Goal: Information Seeking & Learning: Learn about a topic

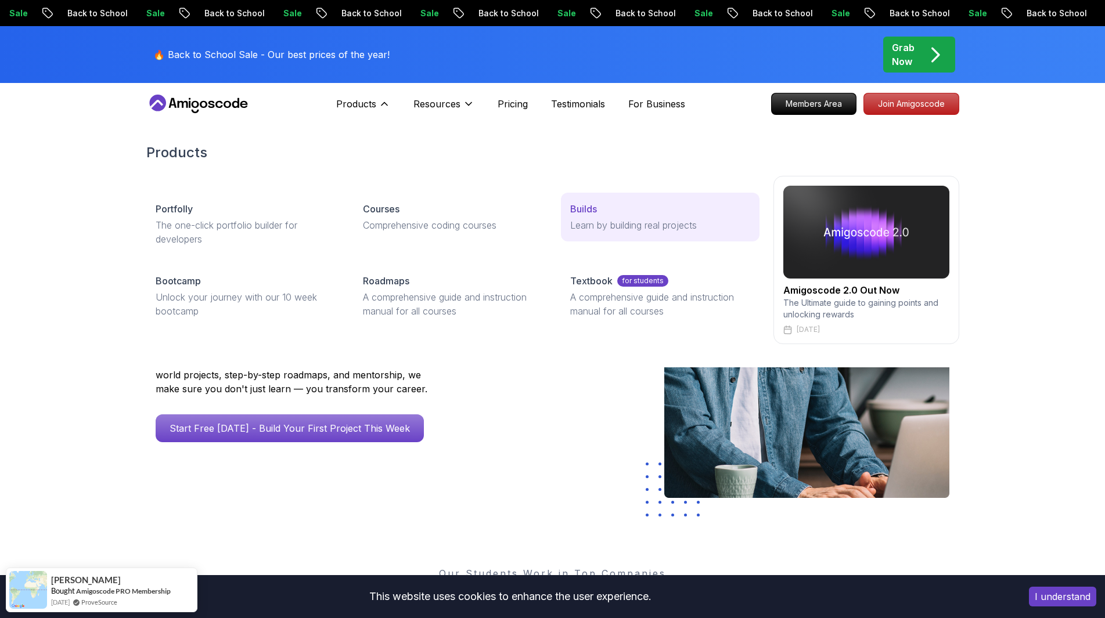
click at [600, 222] on p "Learn by building real projects" at bounding box center [659, 225] width 179 height 14
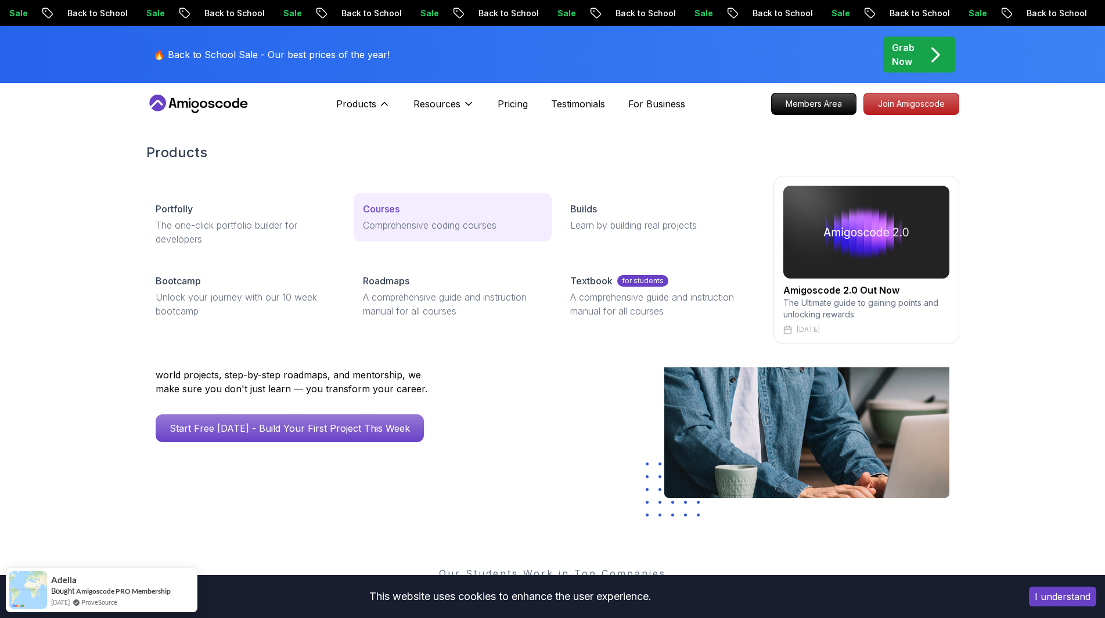
click at [388, 219] on p "Comprehensive coding courses" at bounding box center [452, 225] width 179 height 14
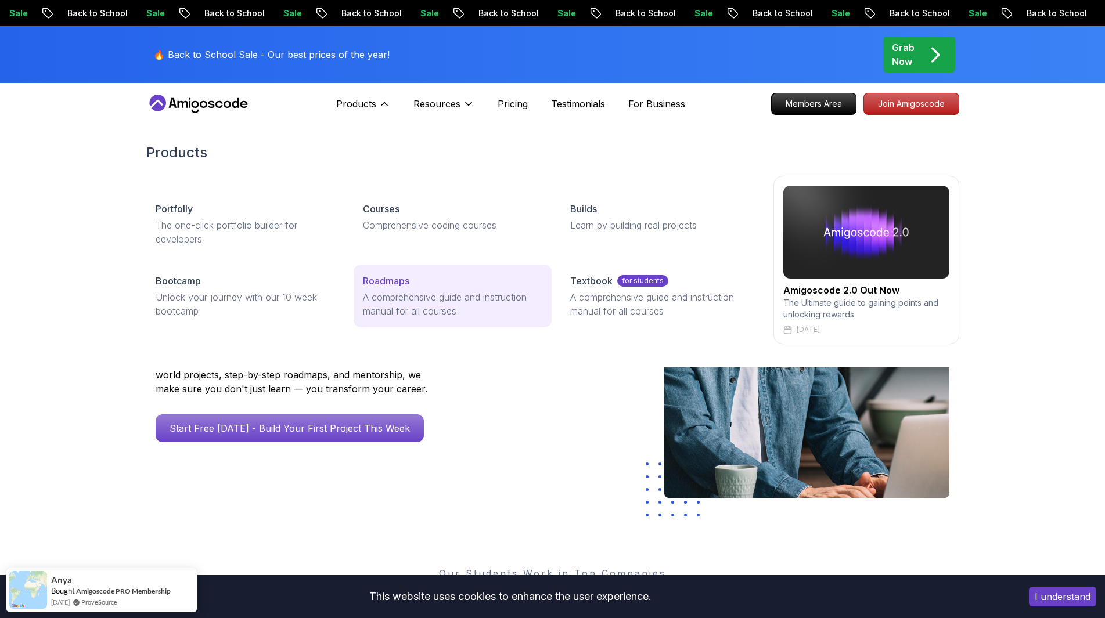
click at [422, 292] on p "A comprehensive guide and instruction manual for all courses" at bounding box center [452, 304] width 179 height 28
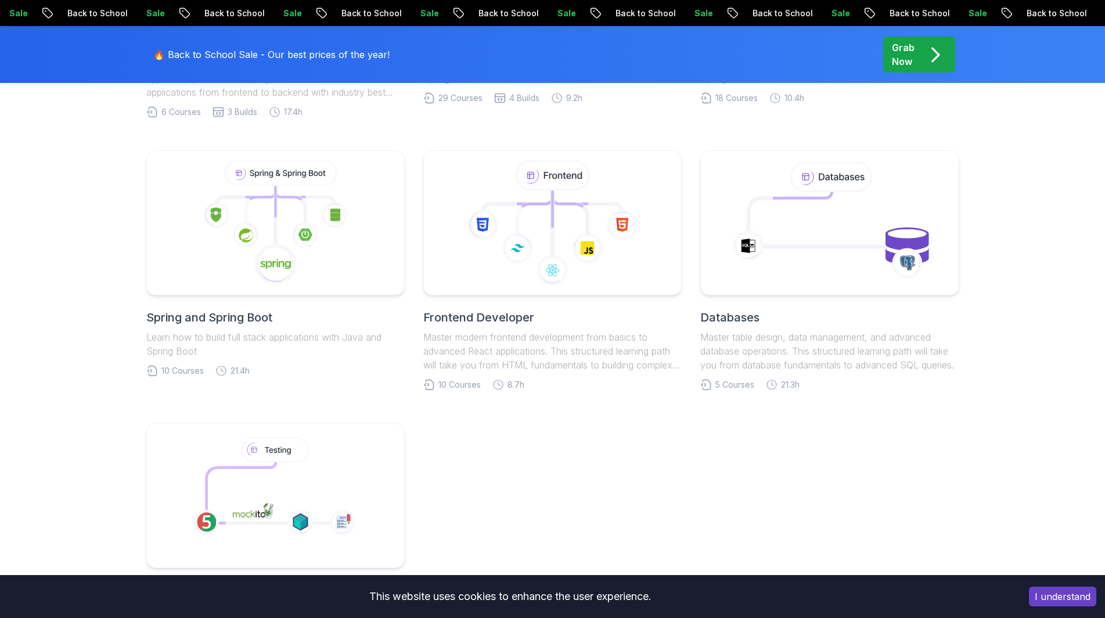
scroll to position [406, 0]
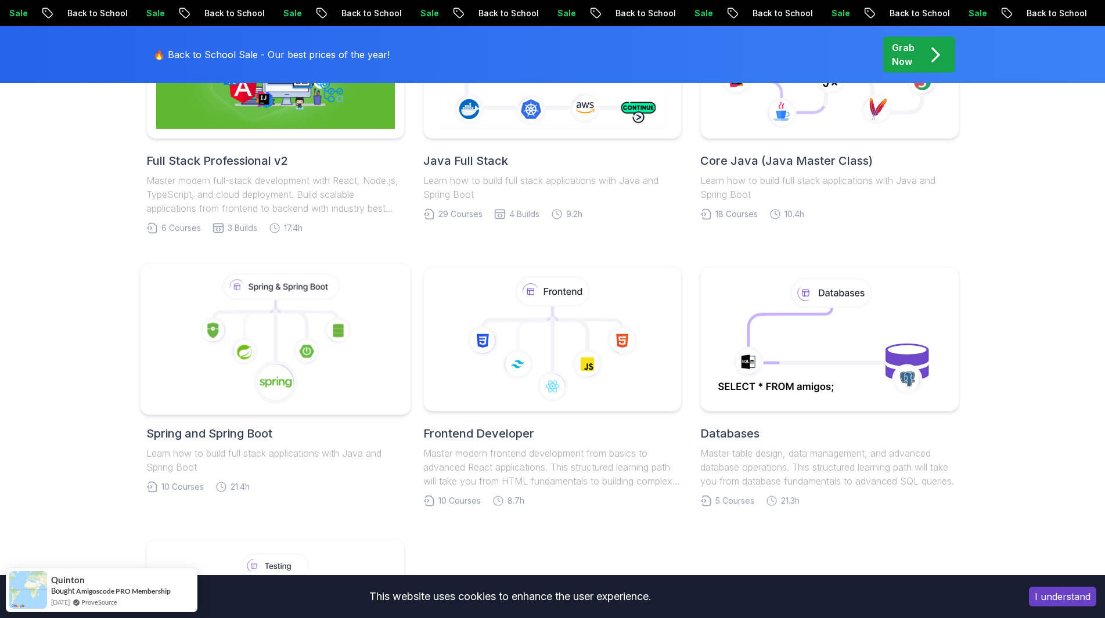
click at [287, 324] on icon at bounding box center [275, 339] width 251 height 132
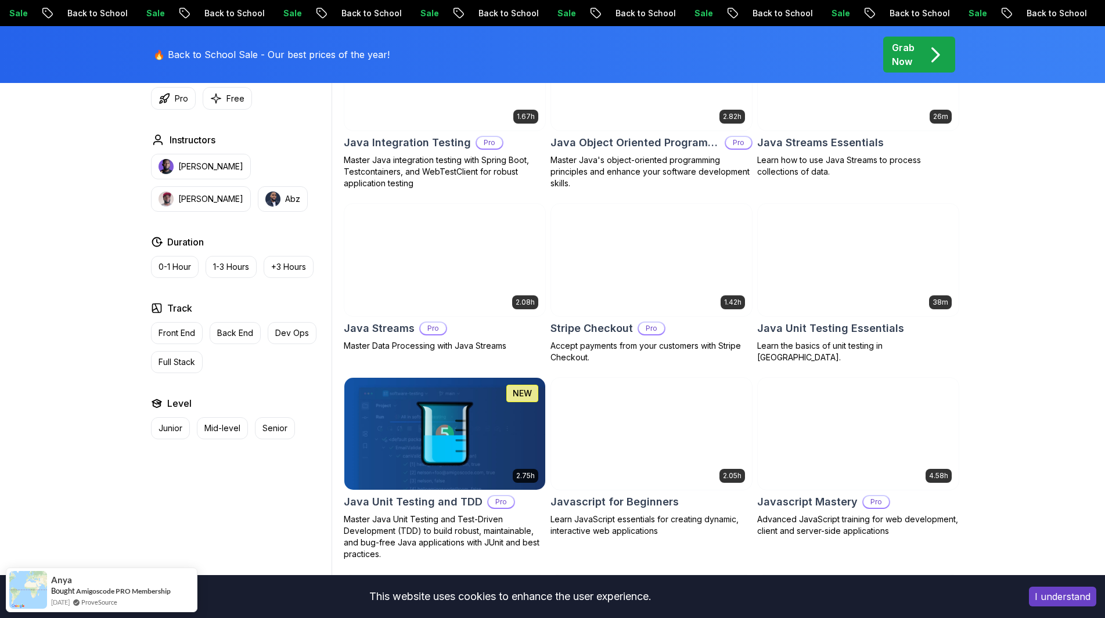
scroll to position [1799, 0]
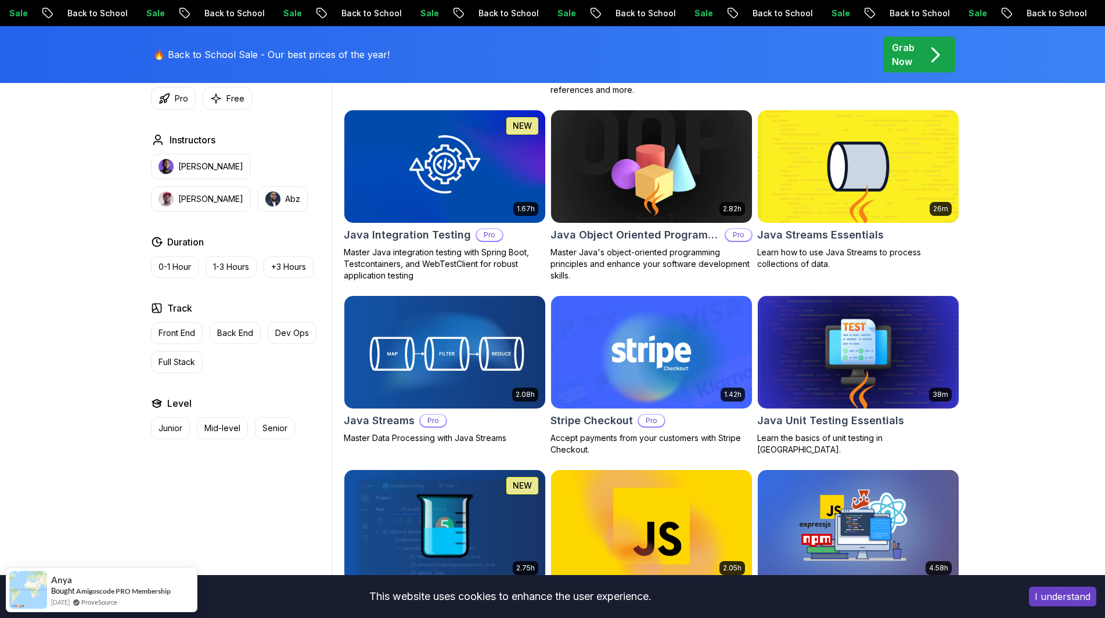
click at [900, 53] on p "Grab Now" at bounding box center [903, 55] width 23 height 28
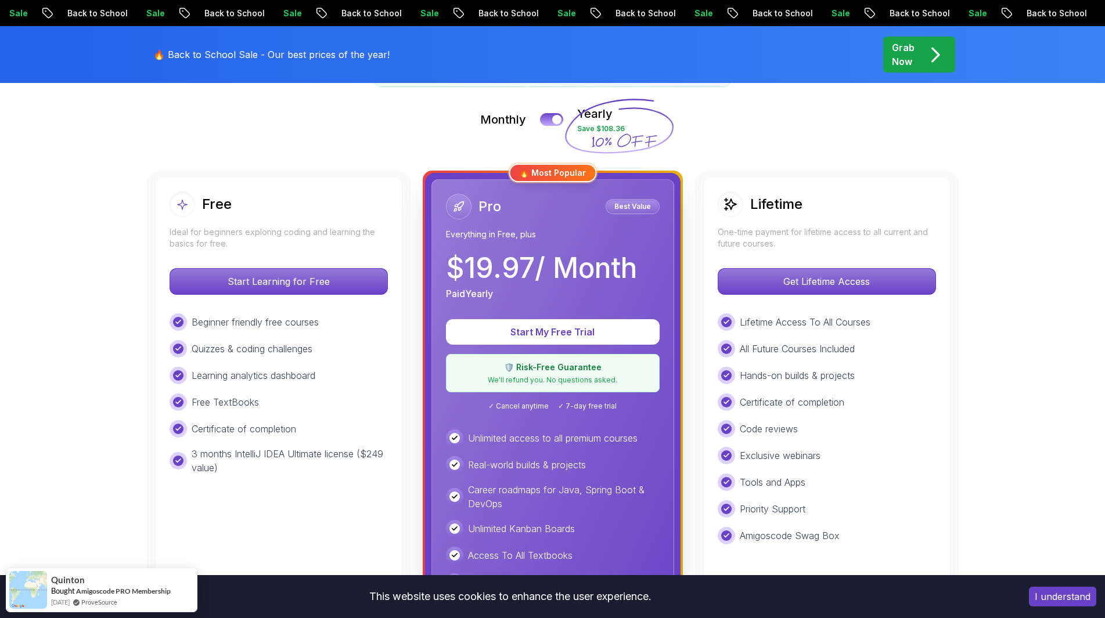
scroll to position [232, 0]
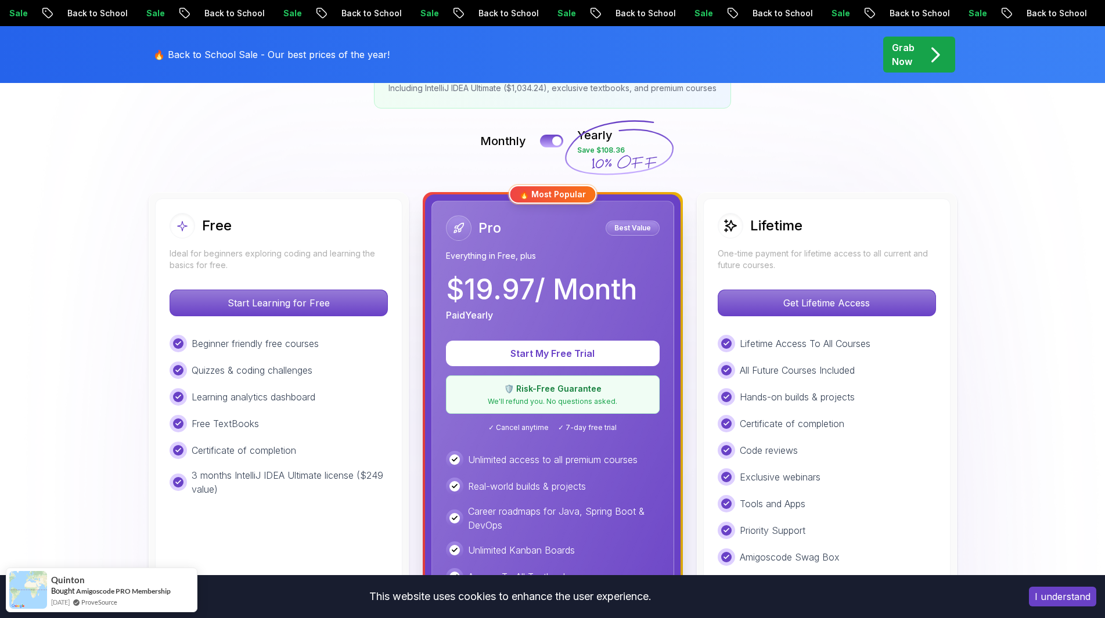
click at [796, 233] on h2 "Lifetime" at bounding box center [776, 226] width 52 height 19
click at [825, 257] on p "One-time payment for lifetime access to all current and future courses." at bounding box center [826, 259] width 218 height 23
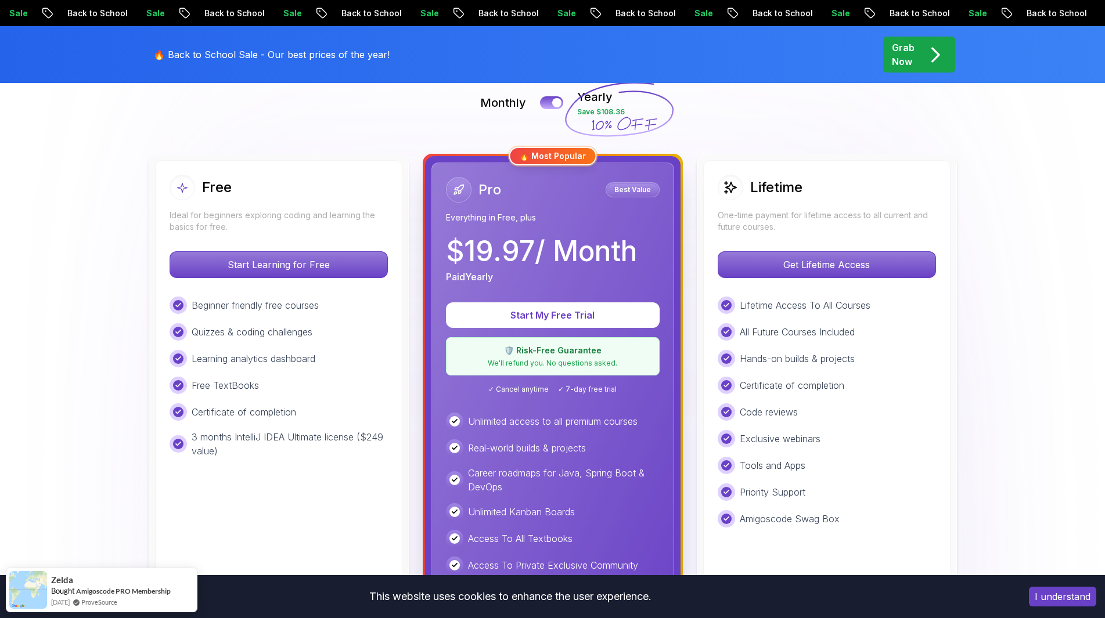
scroll to position [116, 0]
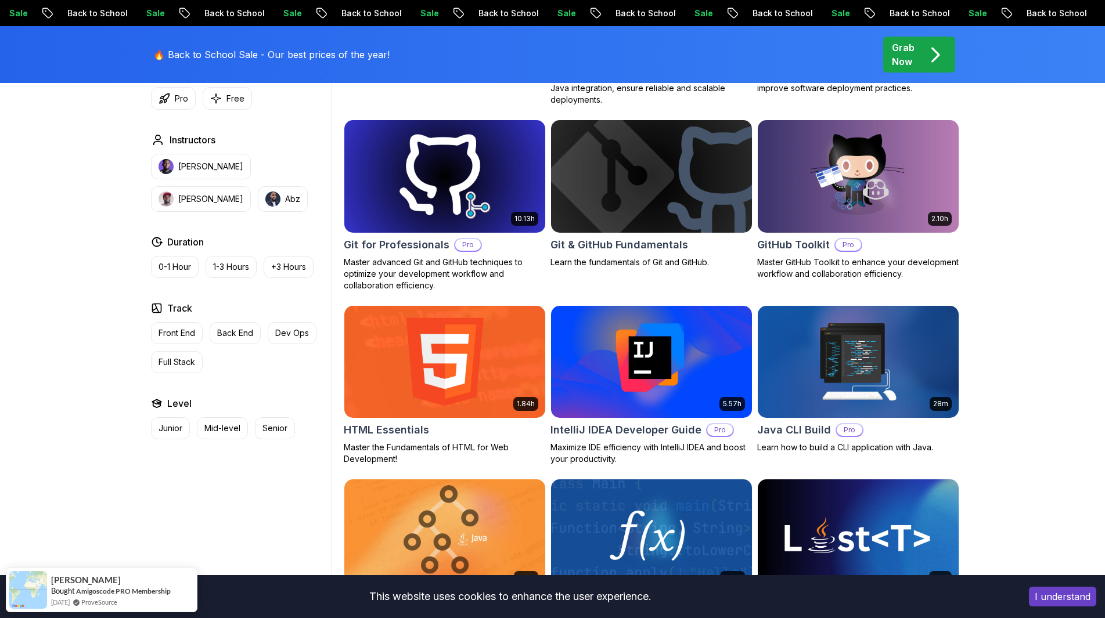
scroll to position [1219, 0]
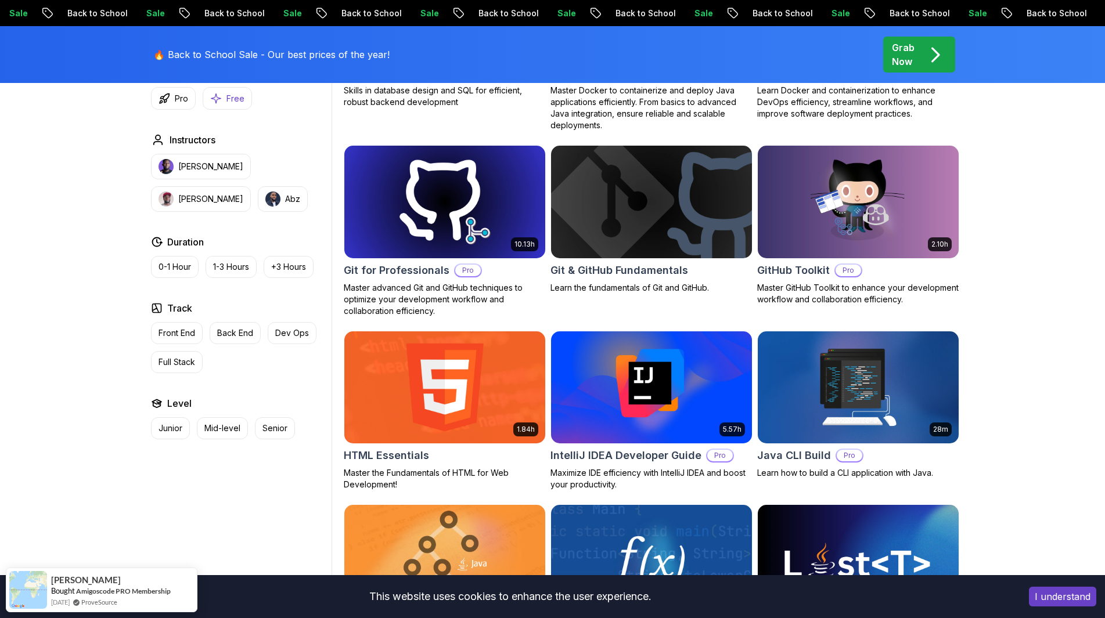
click at [234, 99] on p "Free" at bounding box center [235, 99] width 18 height 12
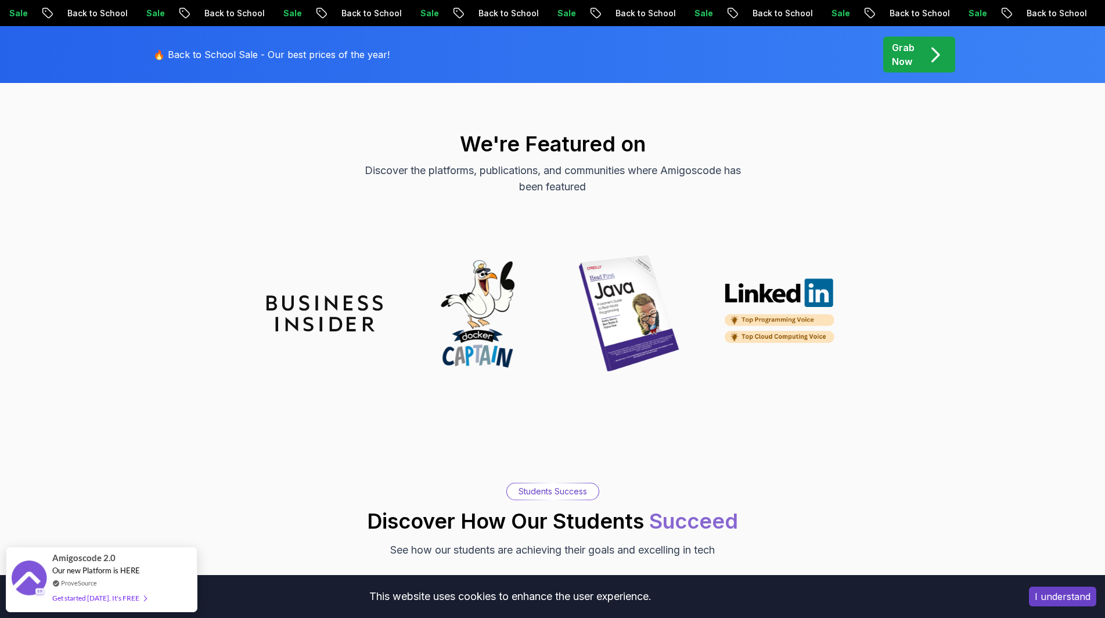
scroll to position [1103, 0]
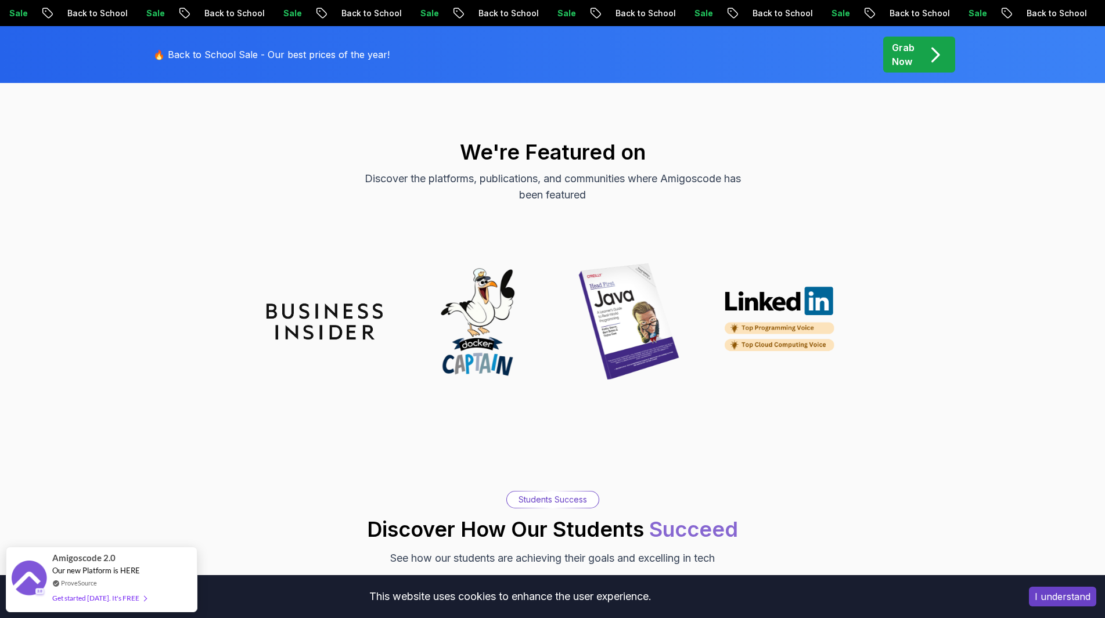
click at [504, 169] on div "We're Featured on Discover the platforms, publications, and communities where A…" at bounding box center [552, 171] width 813 height 63
click at [825, 327] on img at bounding box center [781, 321] width 116 height 71
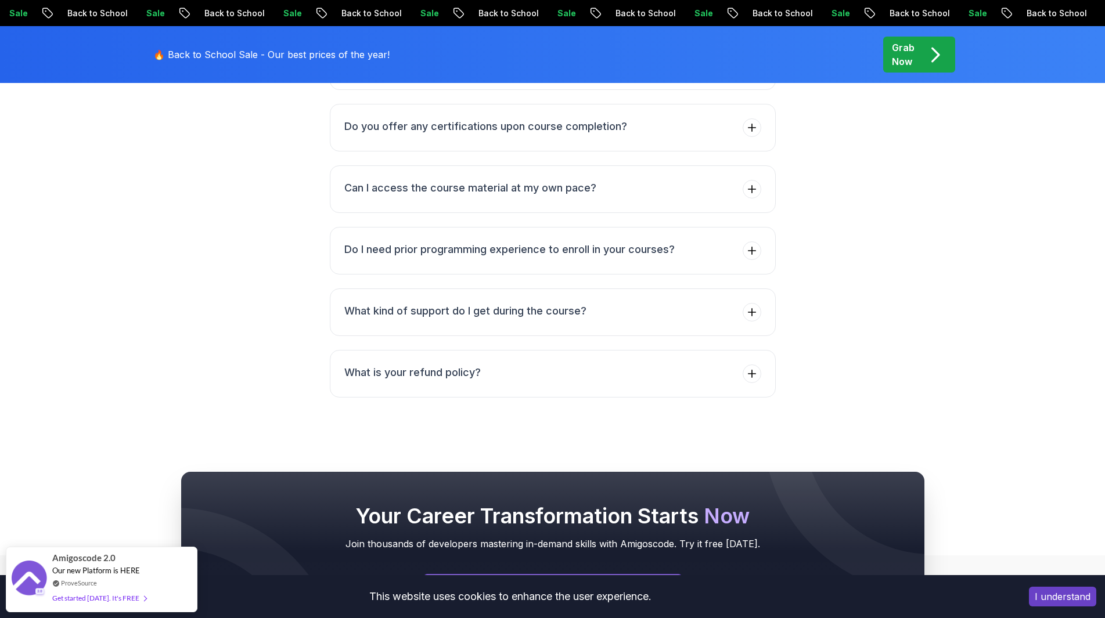
scroll to position [2844, 0]
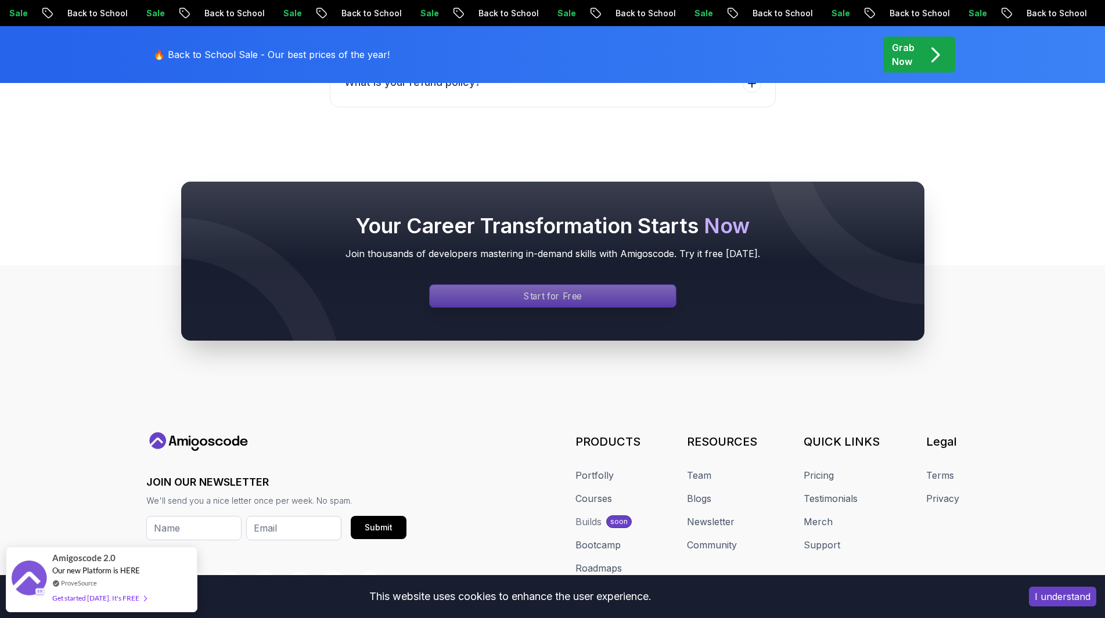
click at [581, 294] on div "Signin page" at bounding box center [553, 296] width 246 height 22
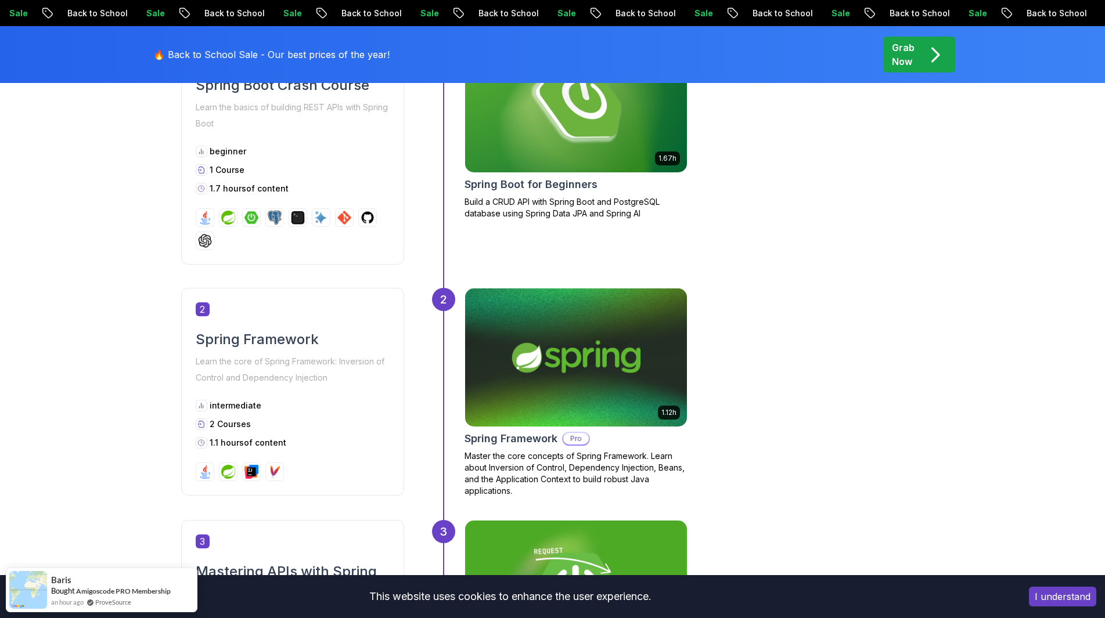
scroll to position [639, 0]
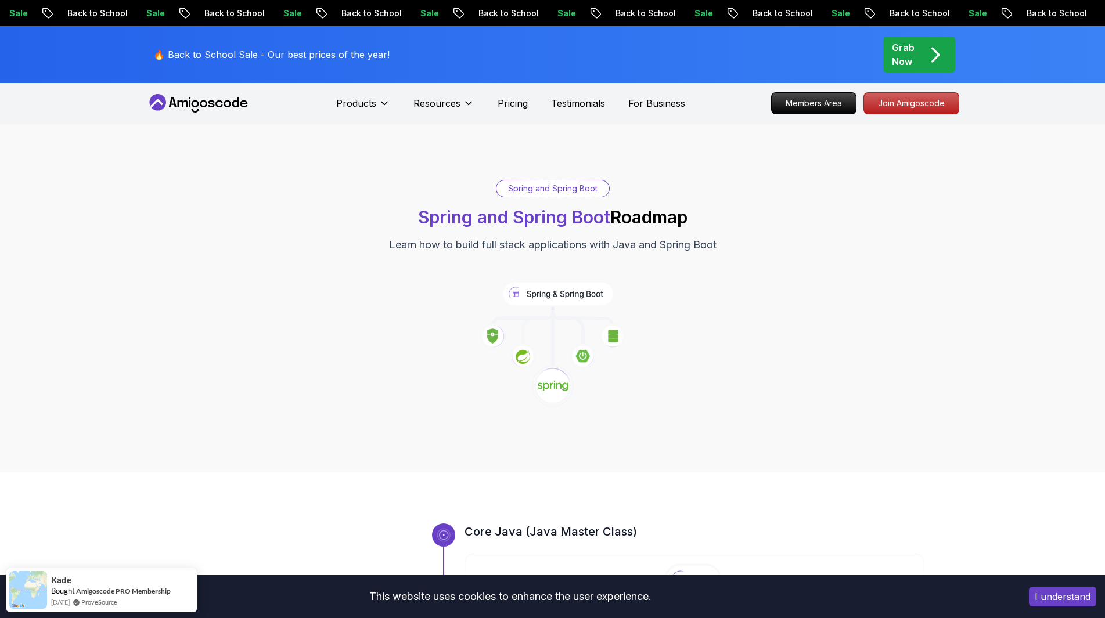
scroll to position [0, 0]
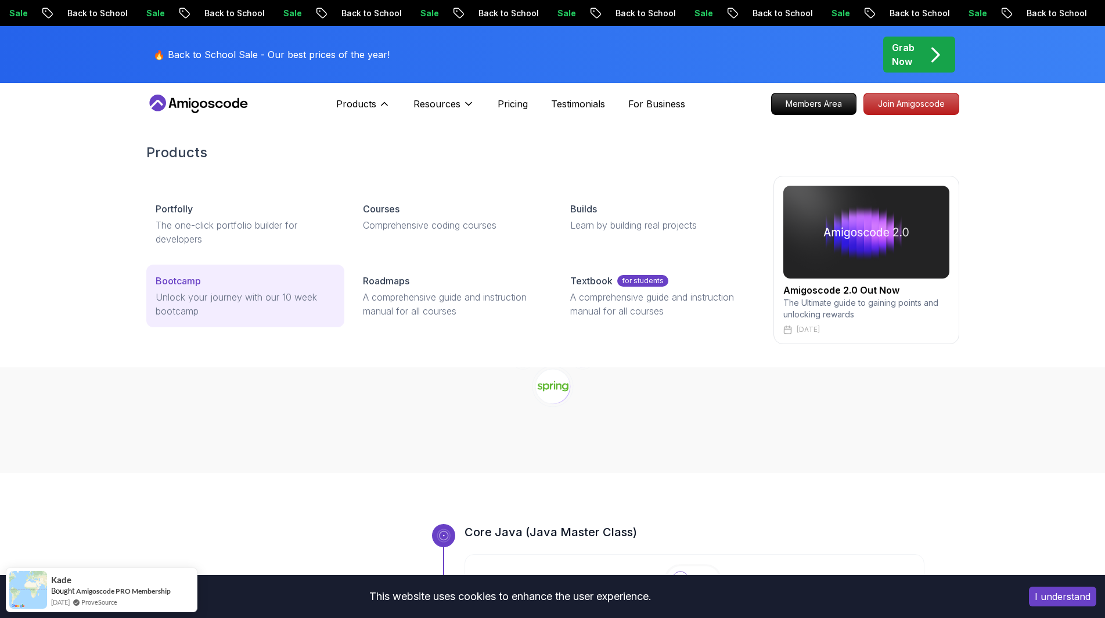
click at [288, 305] on p "Unlock your journey with our 10 week bootcamp" at bounding box center [245, 304] width 179 height 28
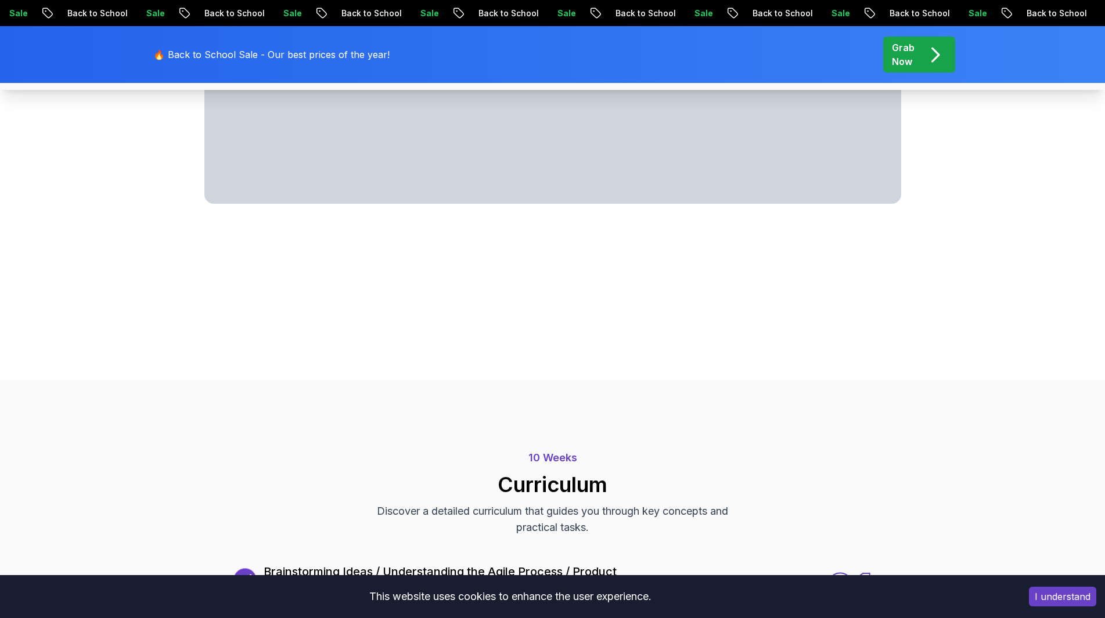
scroll to position [1103, 0]
